Goal: Navigation & Orientation: Find specific page/section

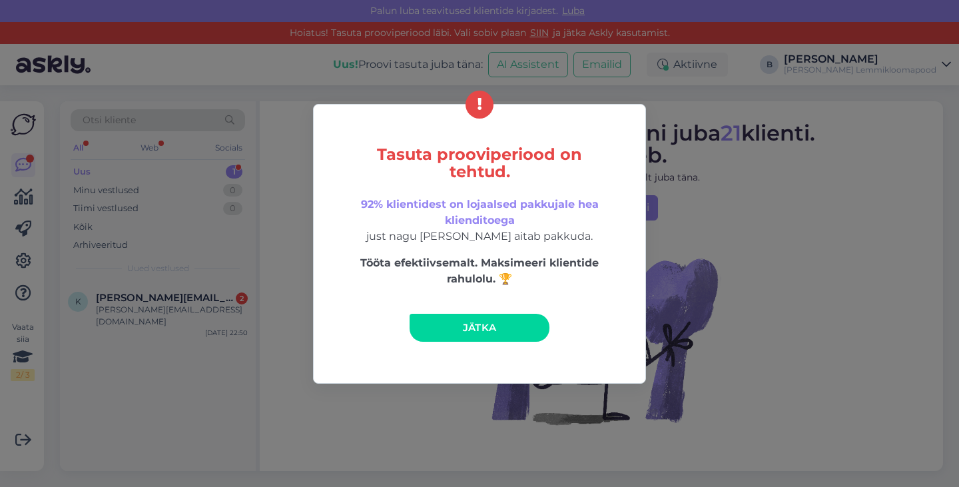
click at [496, 330] on span "Jätka" at bounding box center [480, 327] width 34 height 13
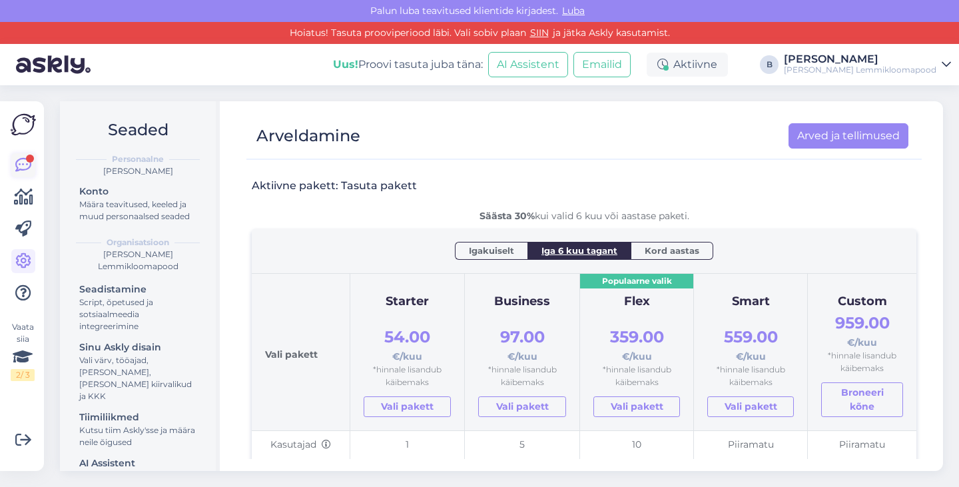
click at [21, 165] on icon at bounding box center [23, 165] width 16 height 16
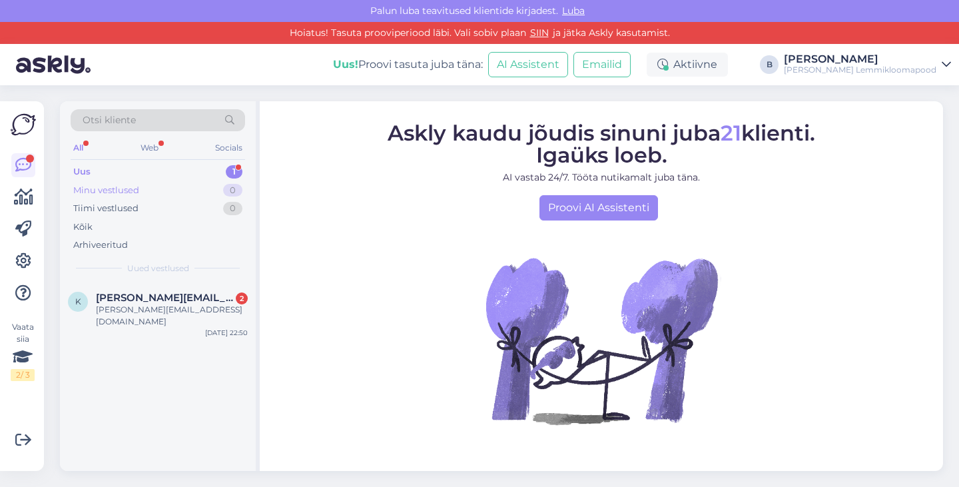
click at [131, 191] on div "Minu vestlused" at bounding box center [106, 190] width 66 height 13
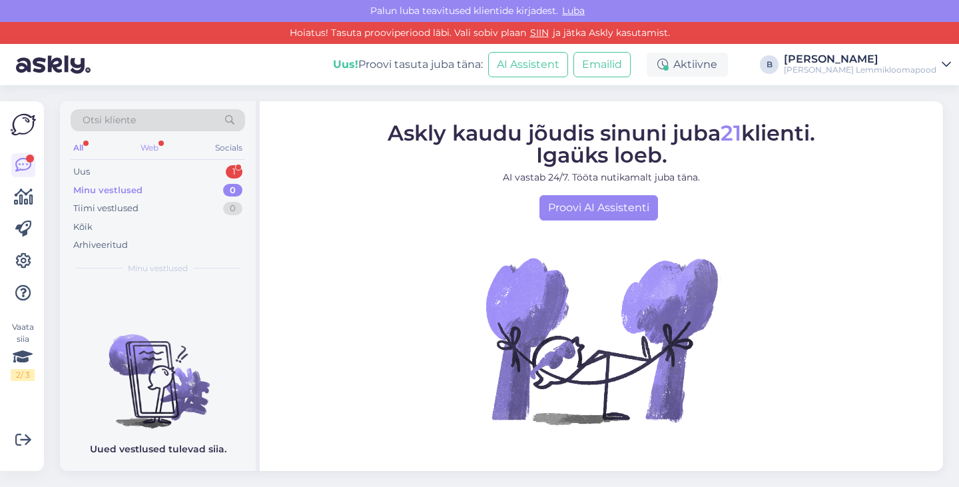
click at [140, 149] on div "Web" at bounding box center [149, 147] width 23 height 17
click at [214, 149] on div "Socials" at bounding box center [229, 147] width 33 height 17
click at [27, 193] on icon at bounding box center [23, 197] width 19 height 16
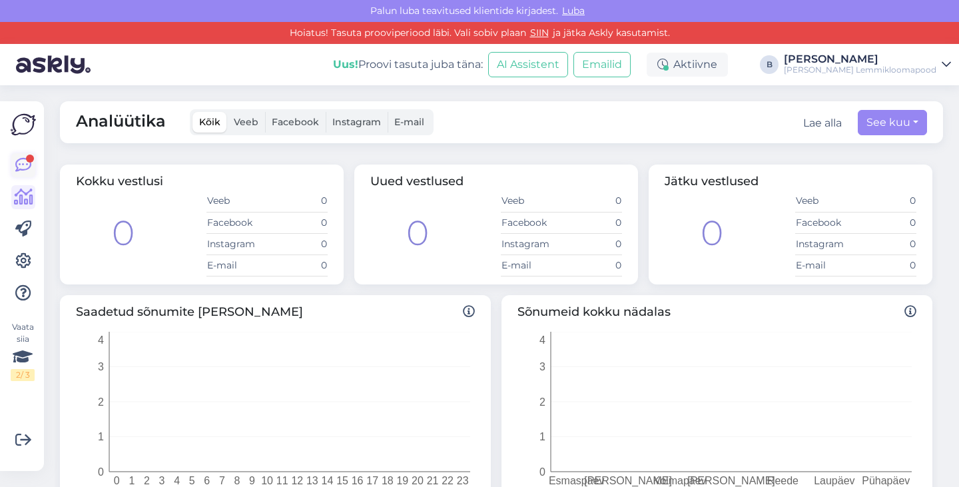
click at [21, 169] on icon at bounding box center [23, 165] width 16 height 16
